Goal: Task Accomplishment & Management: Manage account settings

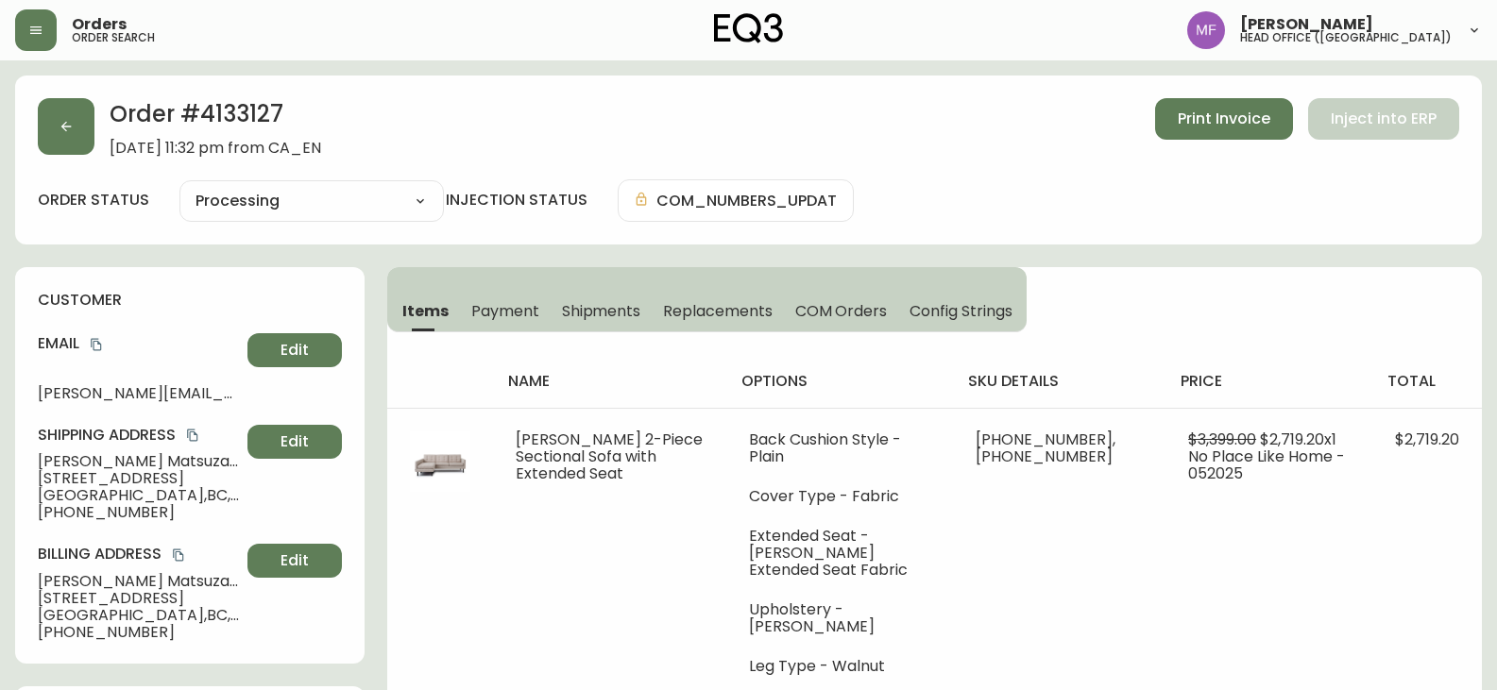
select select "PROCESSING"
click at [77, 138] on button "button" at bounding box center [66, 126] width 57 height 57
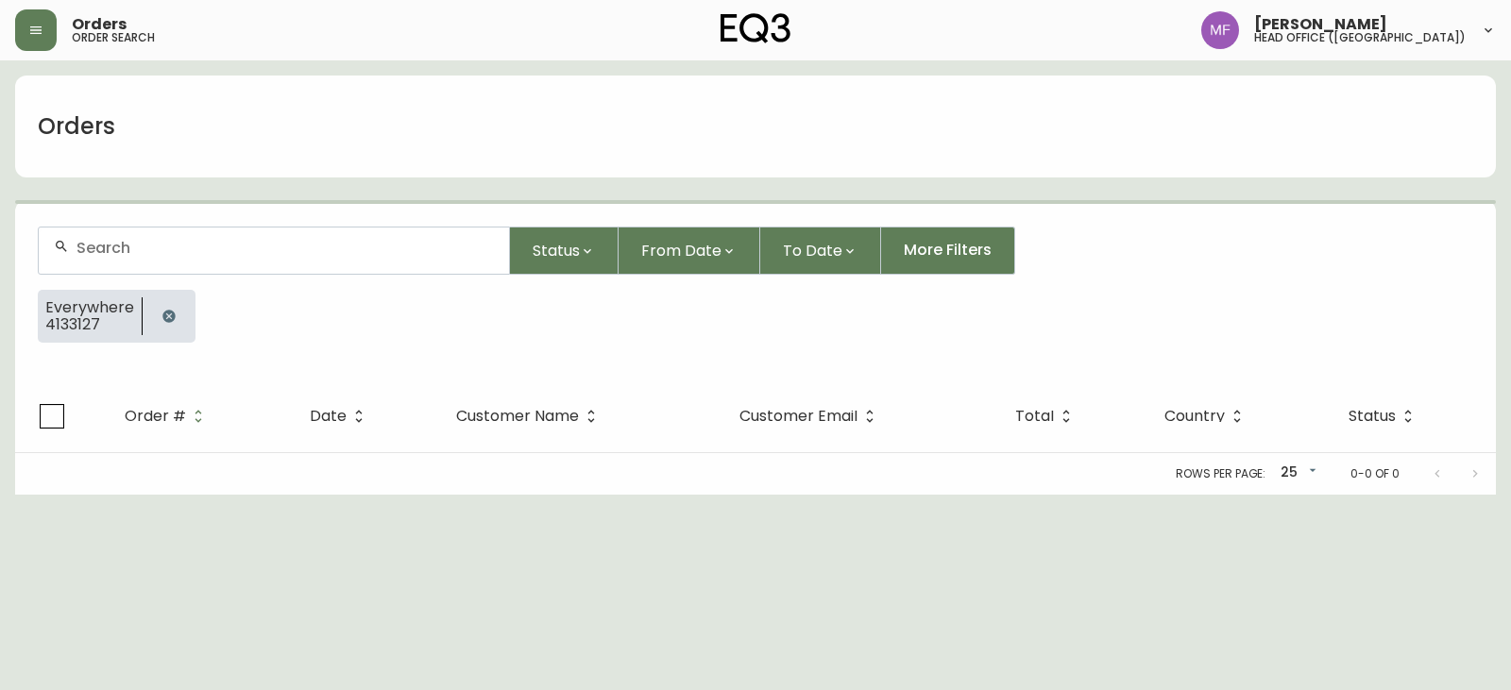
click at [162, 318] on icon "button" at bounding box center [168, 316] width 12 height 12
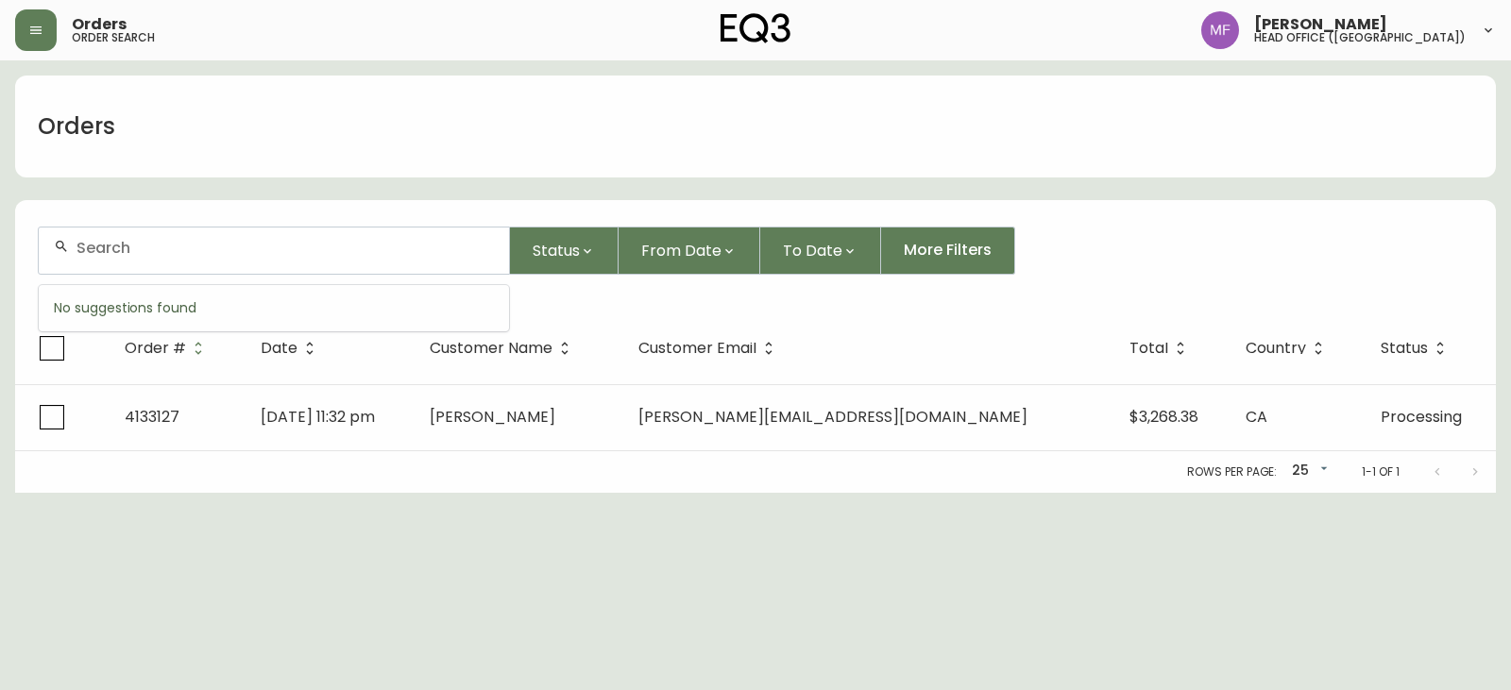
click at [143, 249] on input "text" at bounding box center [285, 248] width 417 height 18
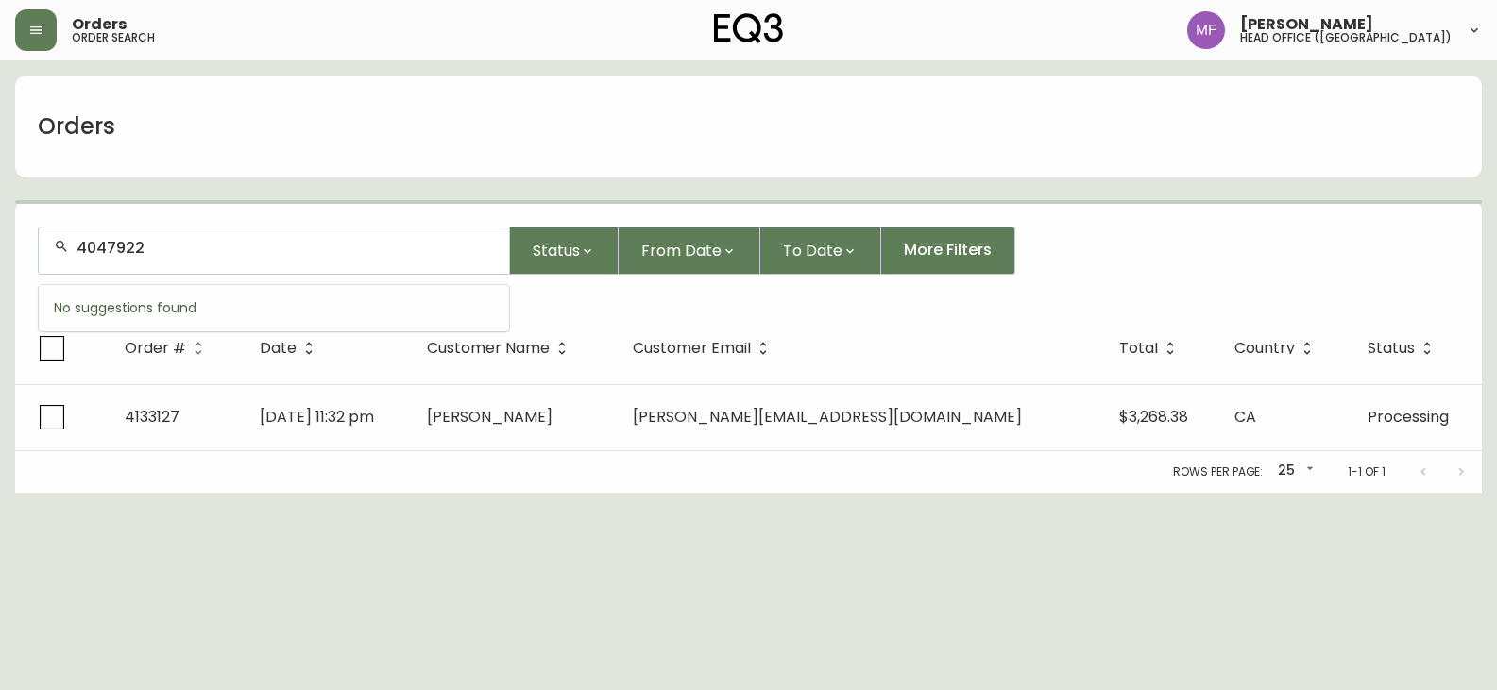
type input "4047922"
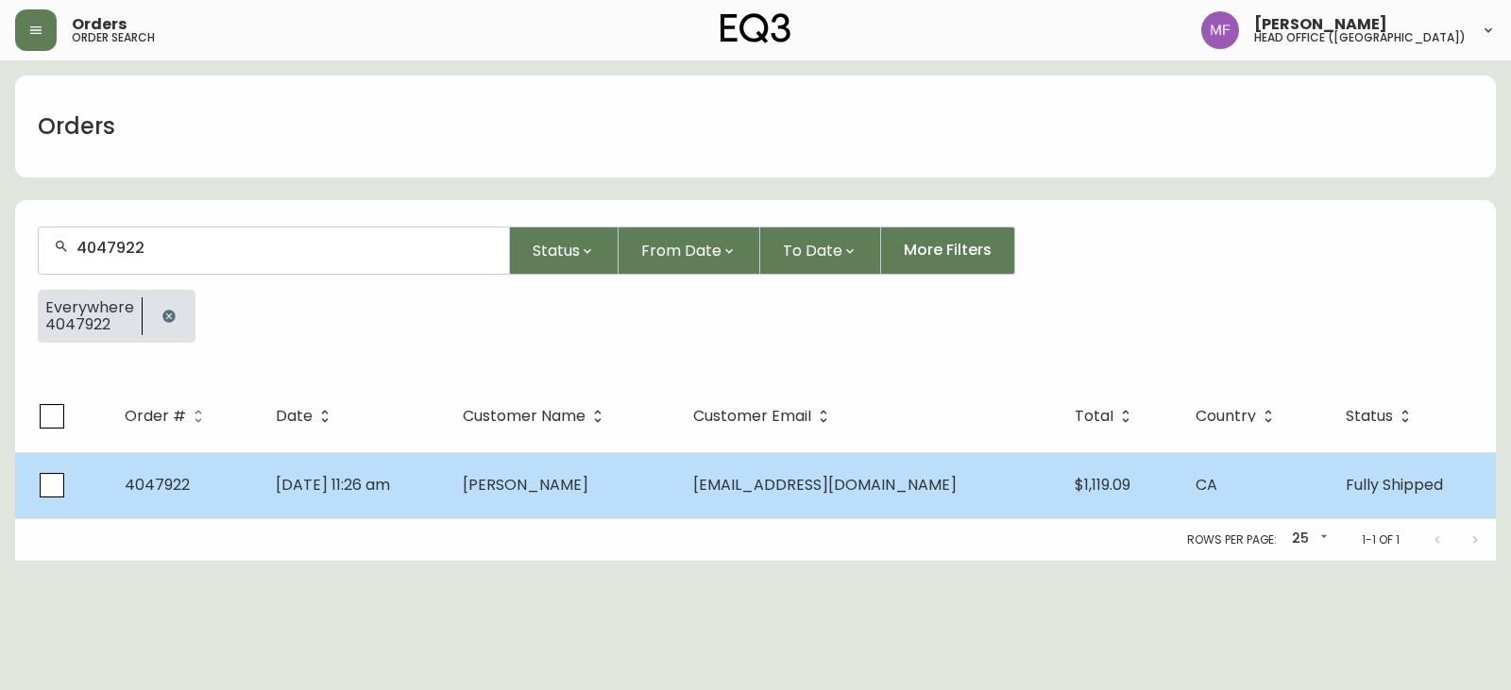
click at [449, 491] on td "[DATE] 11:26 am" at bounding box center [355, 485] width 188 height 66
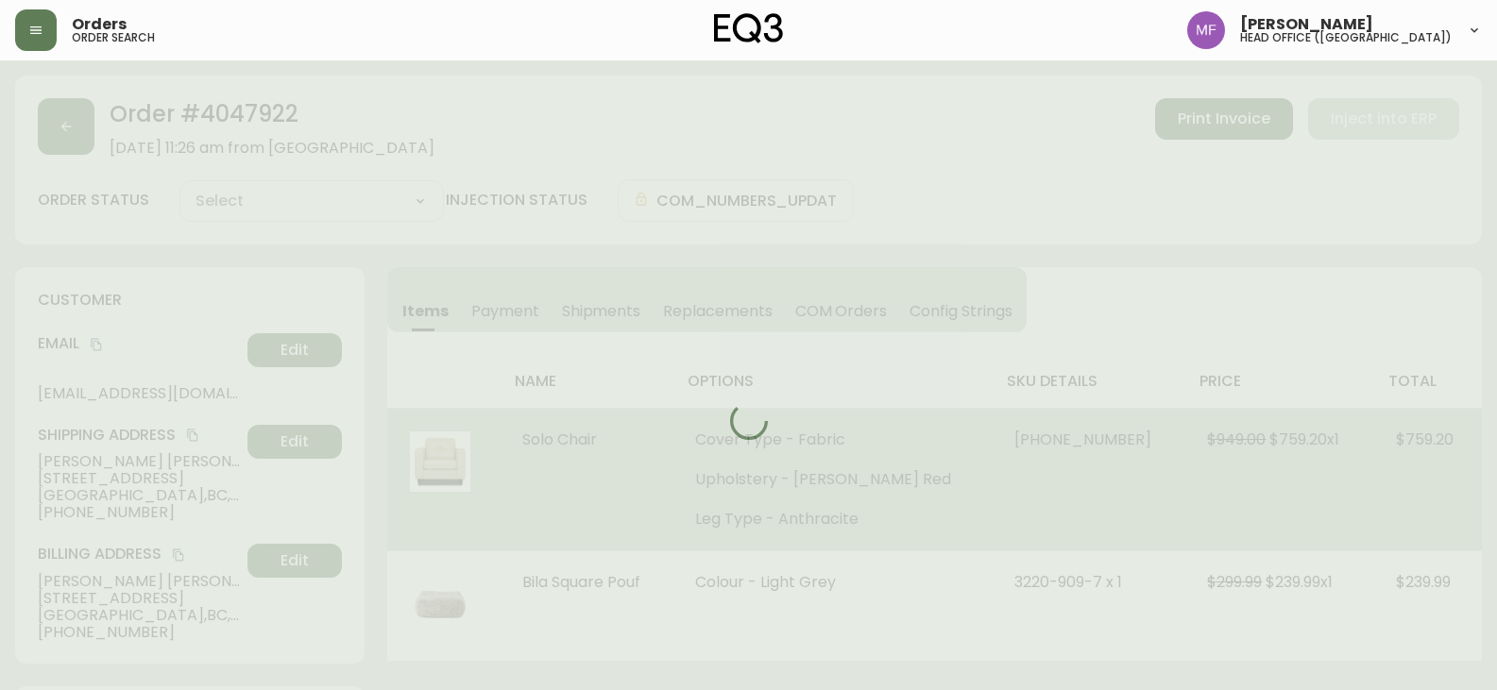
type input "Fully Shipped"
select select "FULLY_SHIPPED"
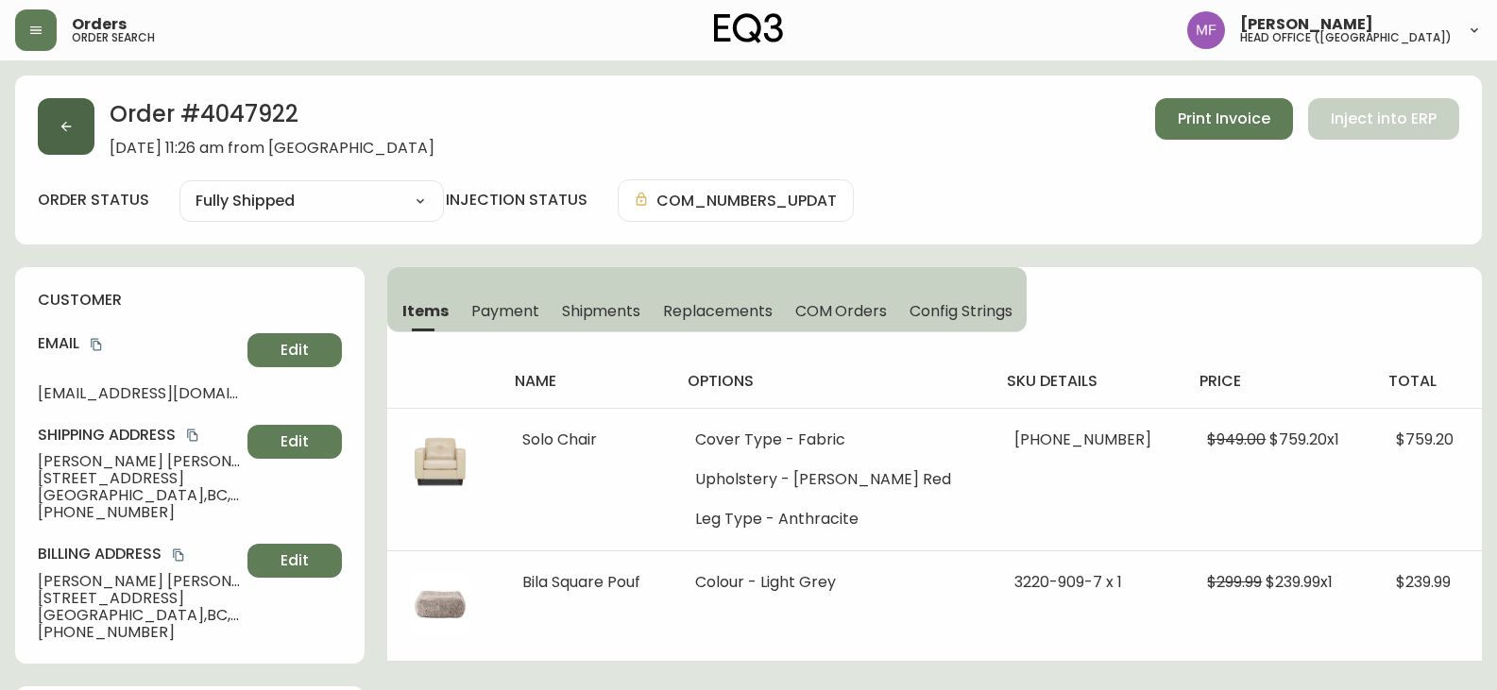
click at [77, 137] on button "button" at bounding box center [66, 126] width 57 height 57
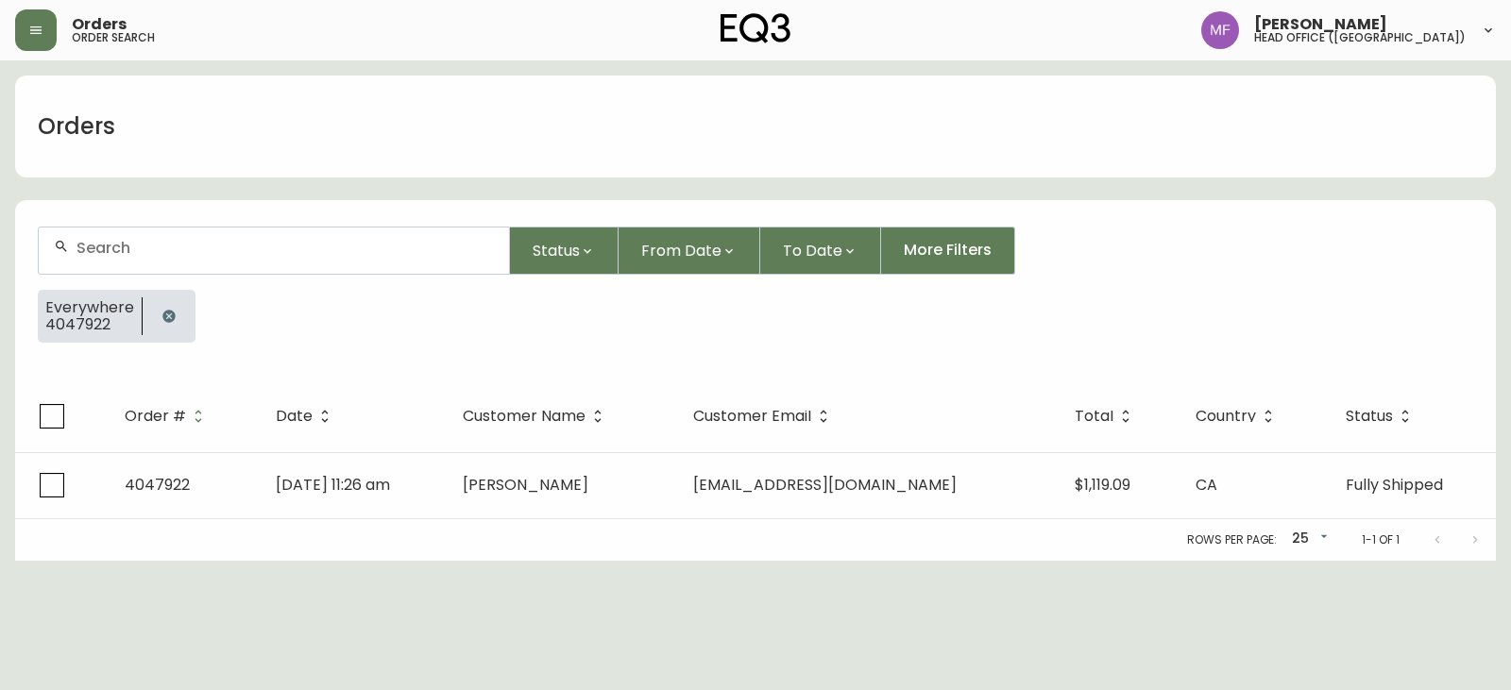
click at [160, 325] on button "button" at bounding box center [169, 317] width 38 height 38
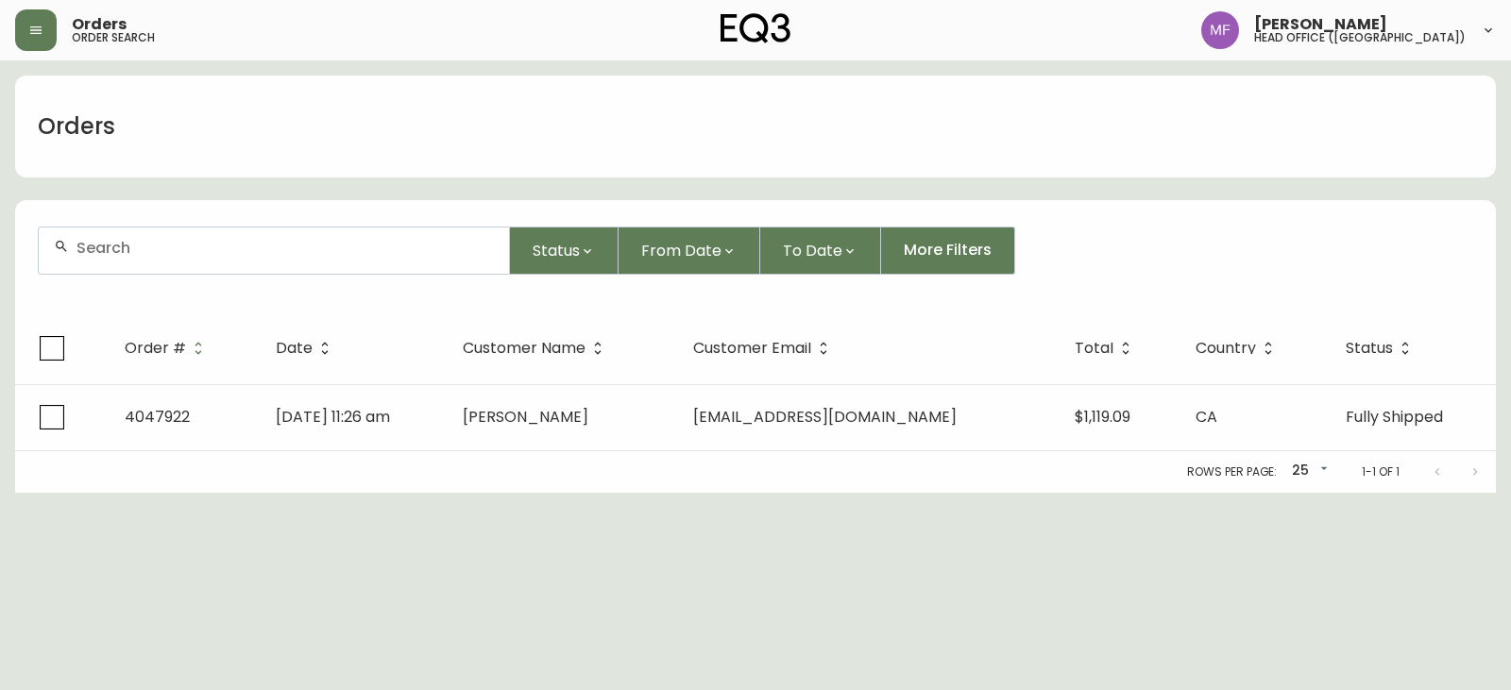
click at [143, 262] on div at bounding box center [274, 251] width 470 height 46
paste input "4133494"
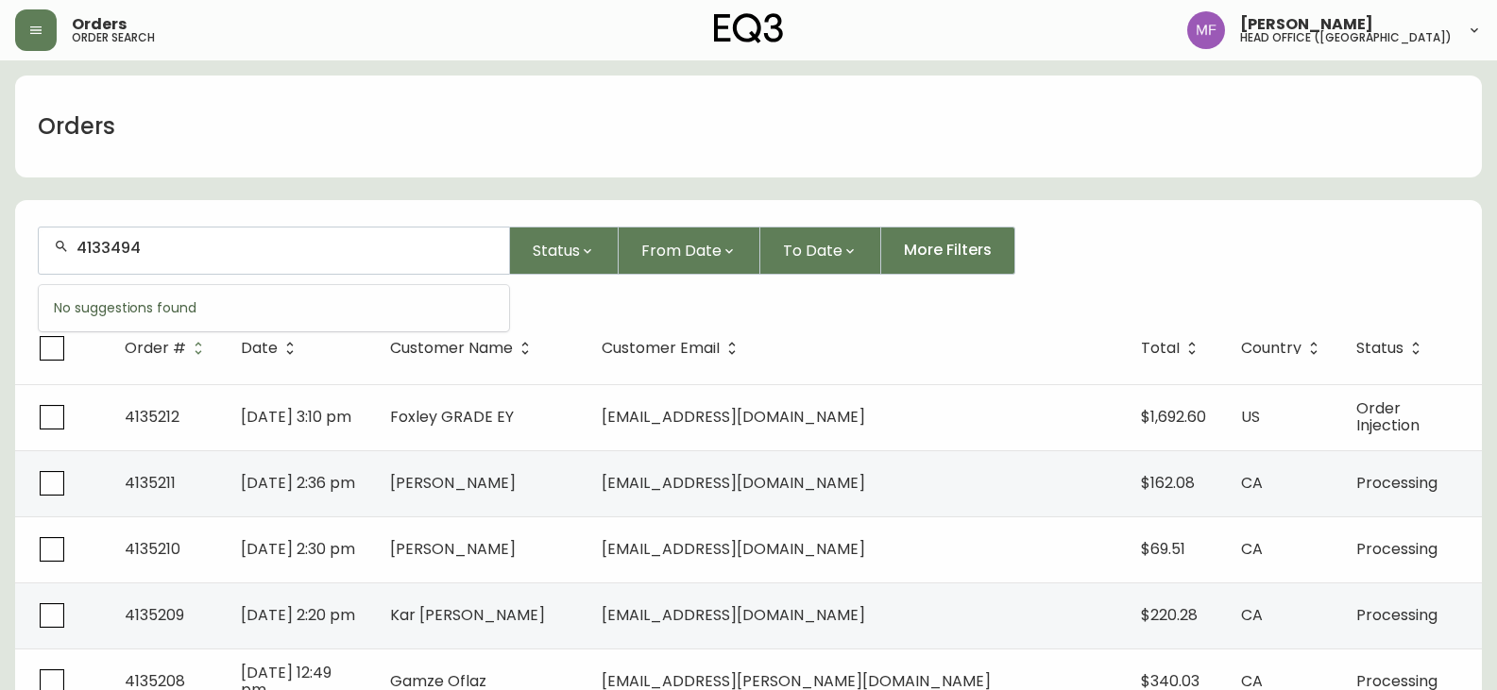
type input "4133494"
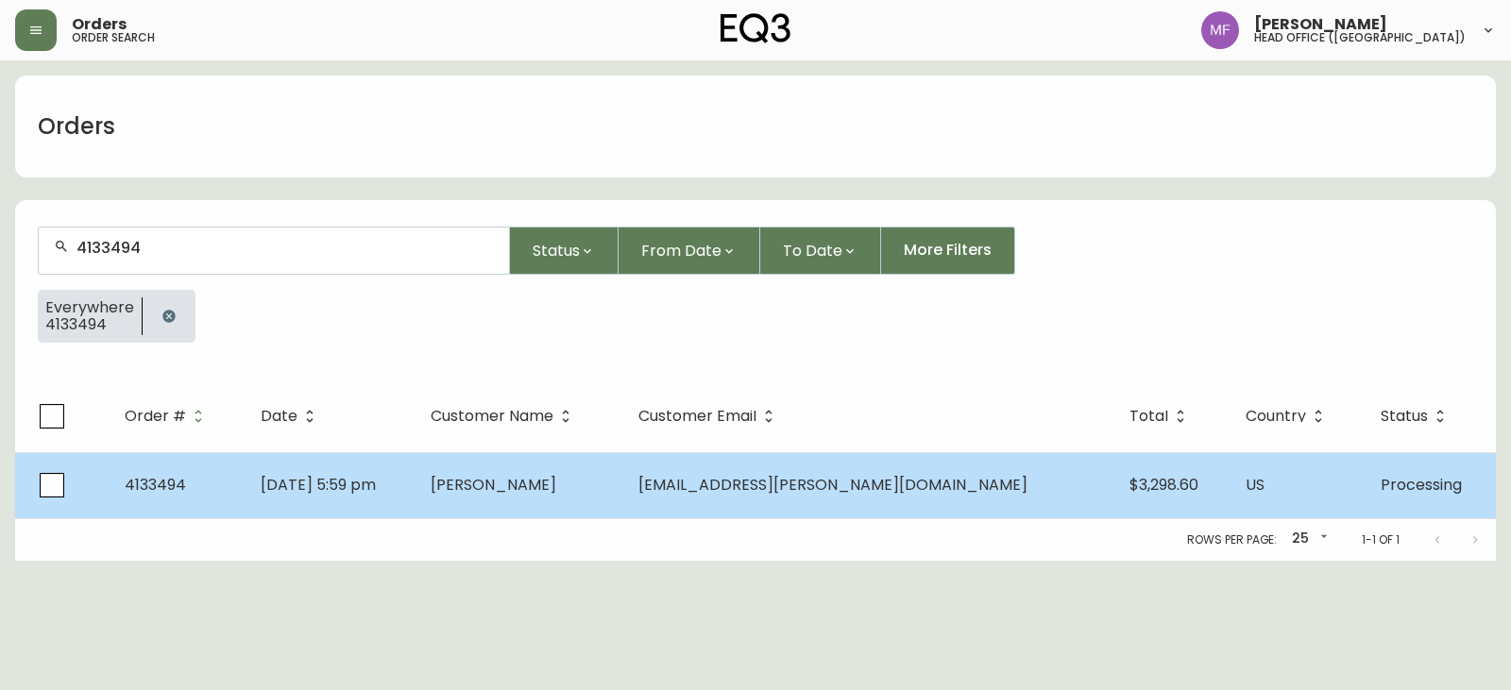
click at [556, 479] on span "[PERSON_NAME]" at bounding box center [494, 485] width 126 height 22
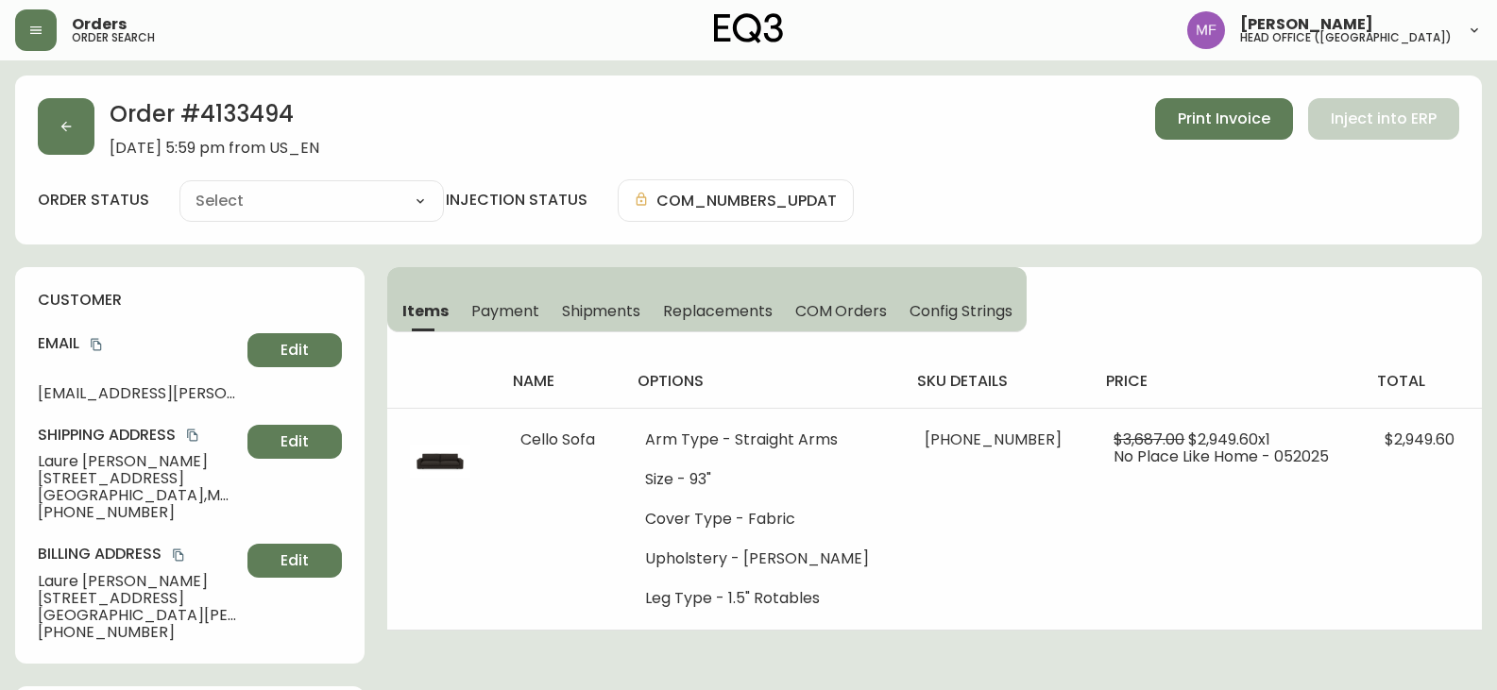
type input "Processing"
select select "PROCESSING"
click at [259, 115] on h2 "Order # 4133494" at bounding box center [215, 119] width 210 height 42
copy h2 "4133494"
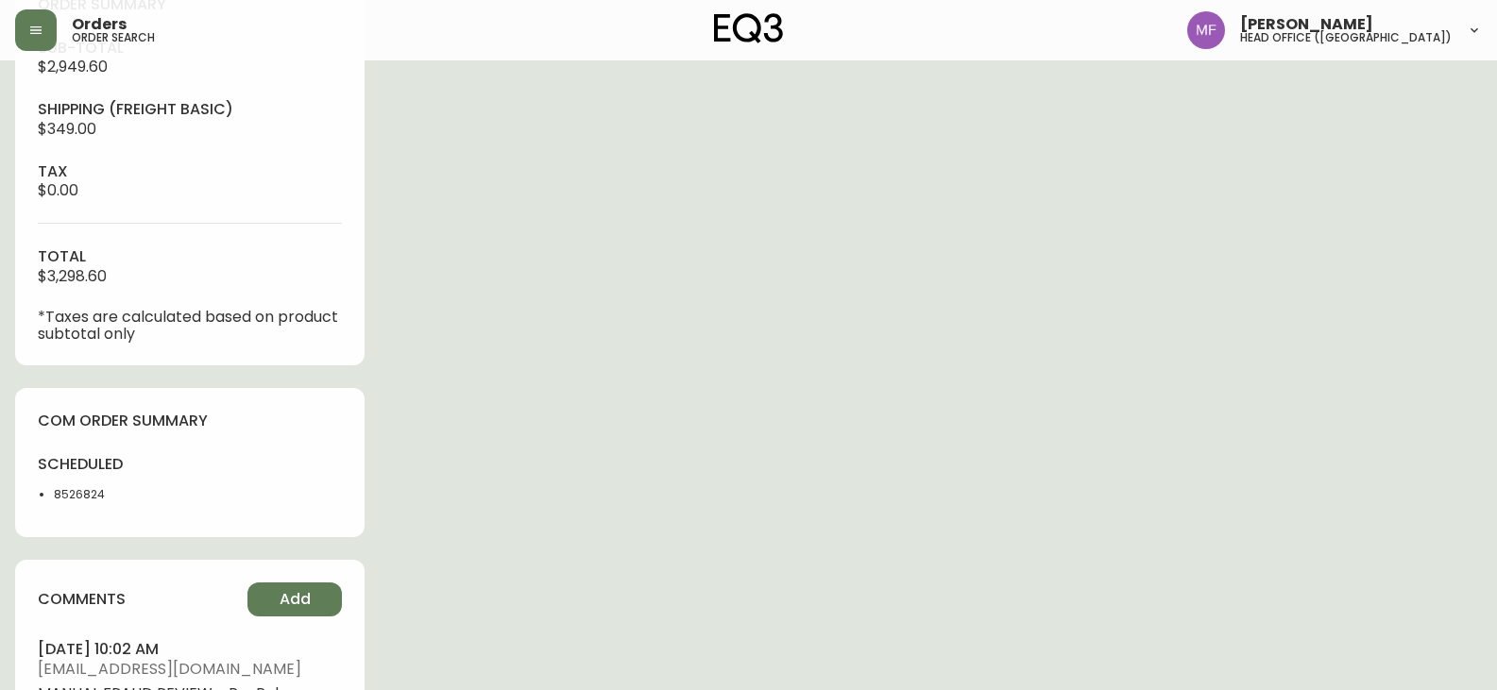
scroll to position [756, 0]
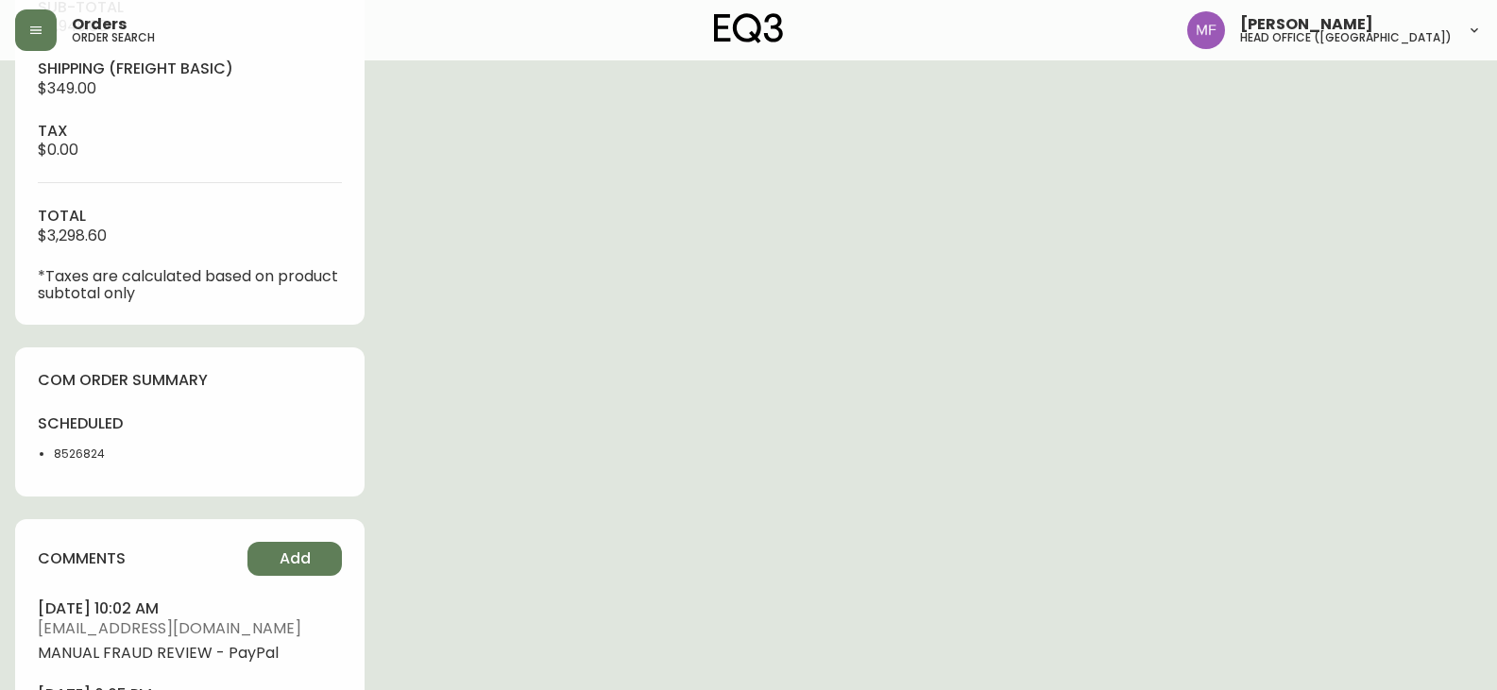
click at [68, 460] on li "8526824" at bounding box center [116, 454] width 125 height 17
copy li "8526824"
click at [610, 380] on div "Order # 4133494 [DATE] 5:59 pm from US_EN Print Invoice Inject into ERP order s…" at bounding box center [748, 79] width 1467 height 1518
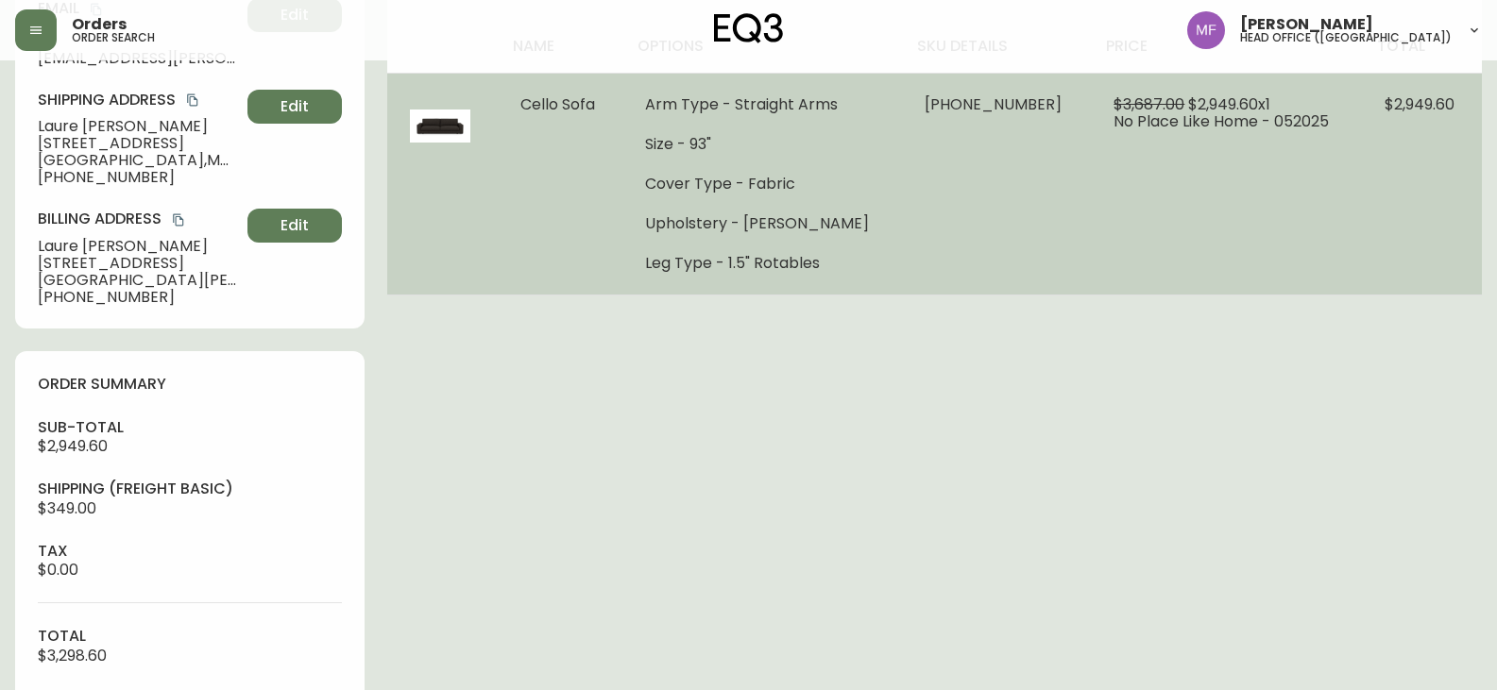
scroll to position [155, 0]
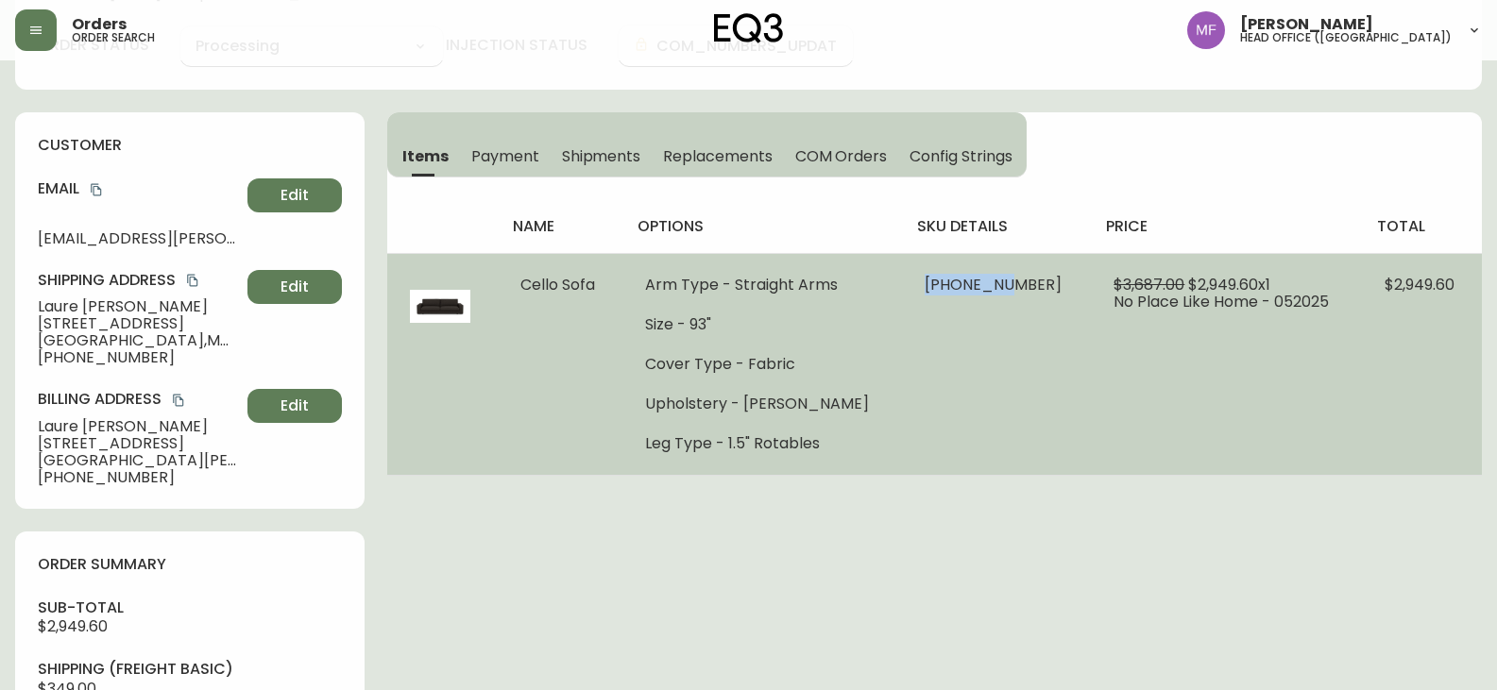
drag, startPoint x: 974, startPoint y: 278, endPoint x: 1012, endPoint y: 283, distance: 39.1
click at [1012, 283] on td "[PHONE_NUMBER]" at bounding box center [997, 364] width 190 height 222
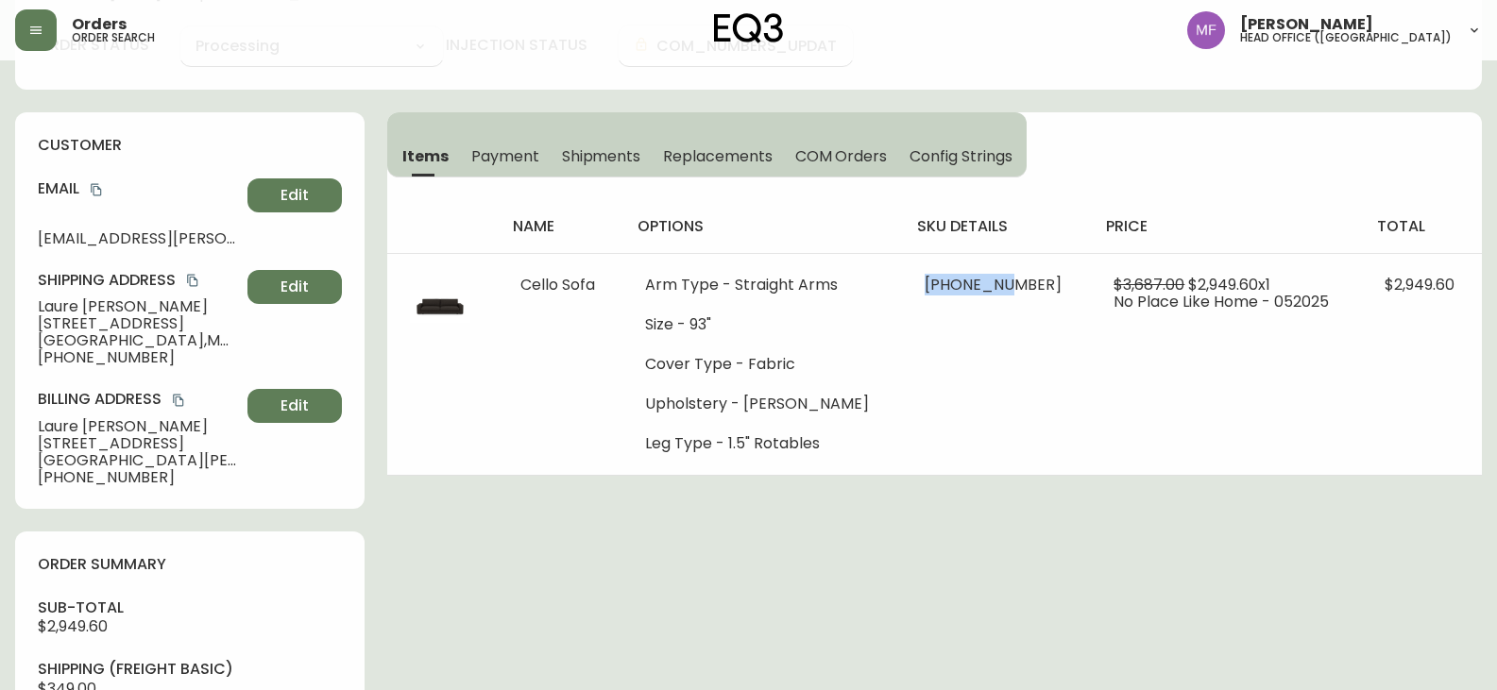
copy span "30337-01"
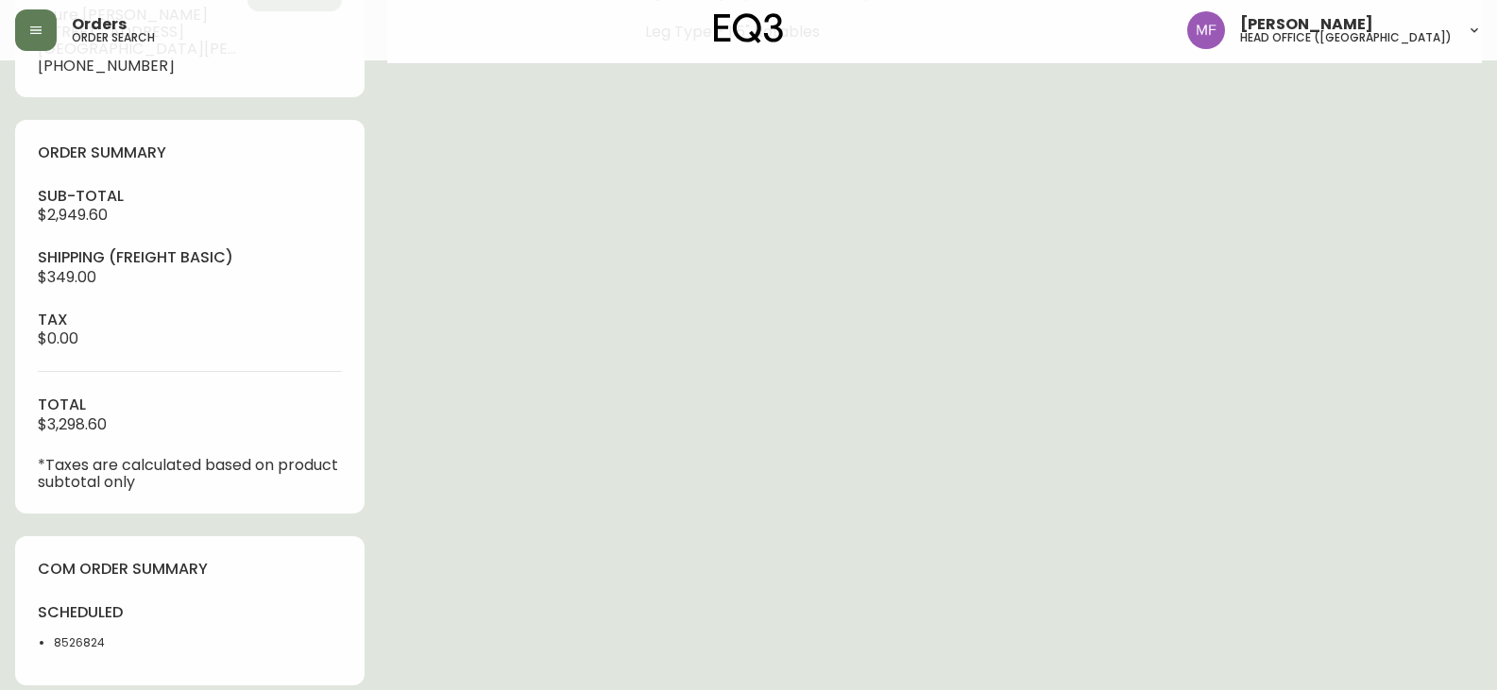
scroll to position [0, 0]
